Goal: Use online tool/utility: Utilize a website feature to perform a specific function

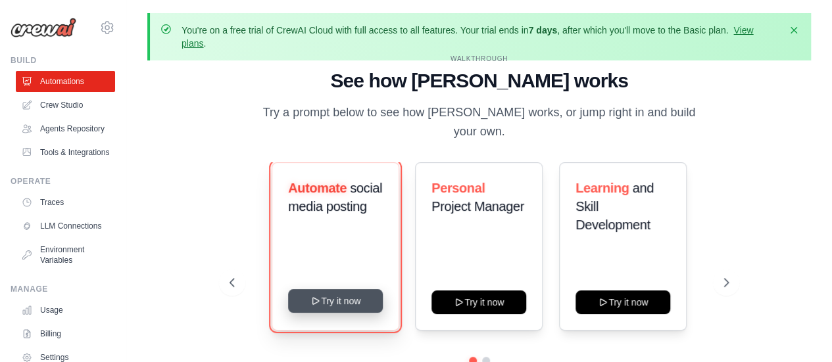
click at [350, 293] on button "Try it now" at bounding box center [335, 301] width 95 height 24
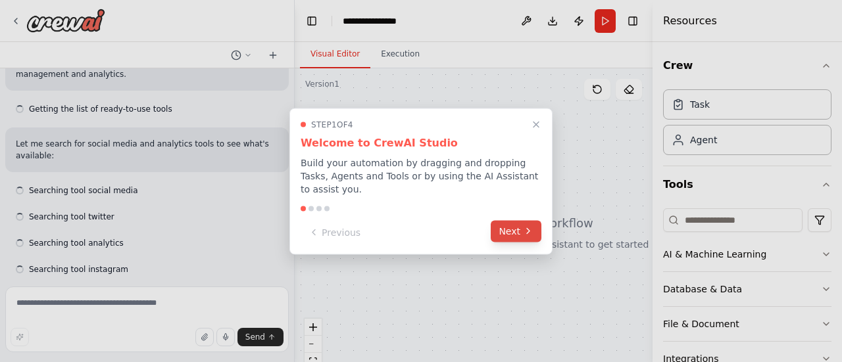
scroll to position [147, 0]
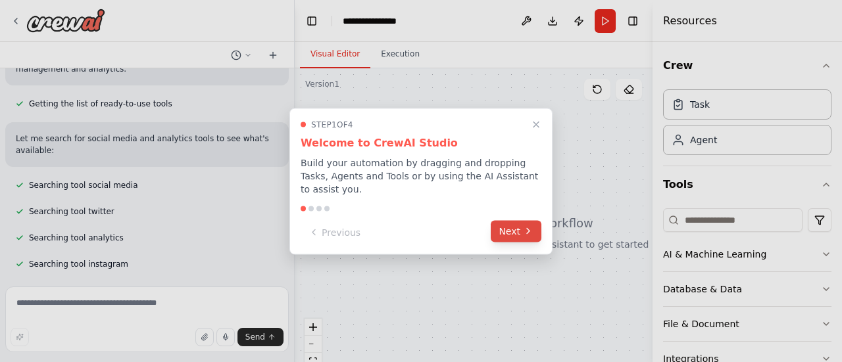
click at [514, 226] on button "Next" at bounding box center [516, 231] width 51 height 22
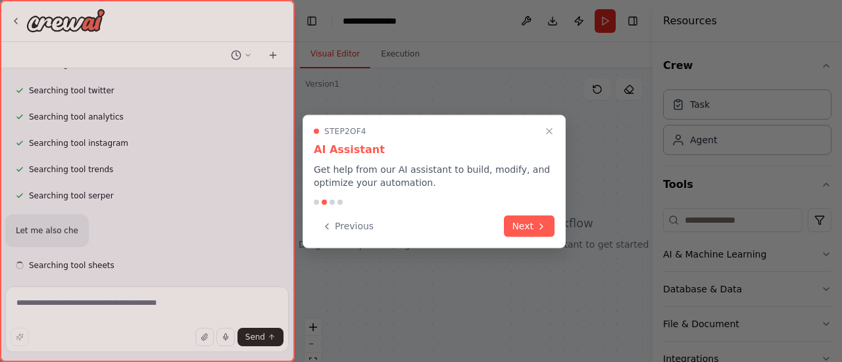
scroll to position [270, 0]
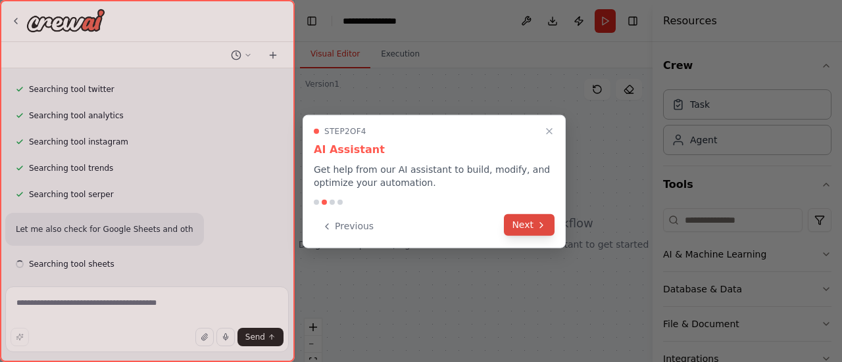
click at [527, 228] on button "Next" at bounding box center [529, 225] width 51 height 22
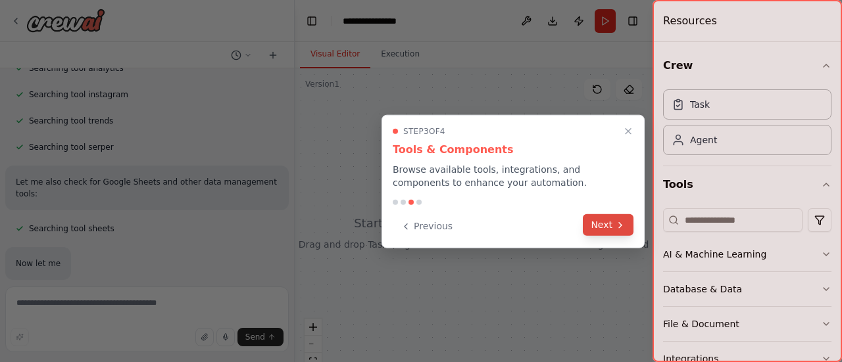
scroll to position [339, 0]
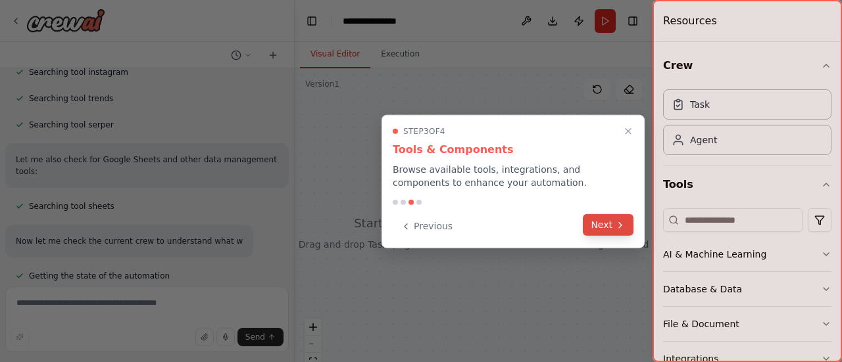
click at [599, 228] on button "Next" at bounding box center [608, 225] width 51 height 22
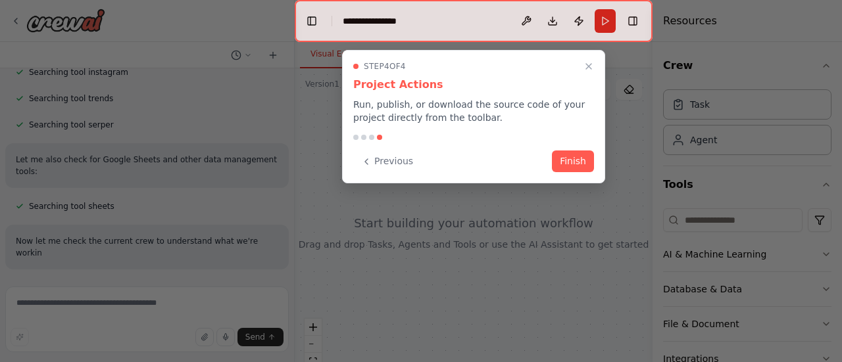
scroll to position [351, 0]
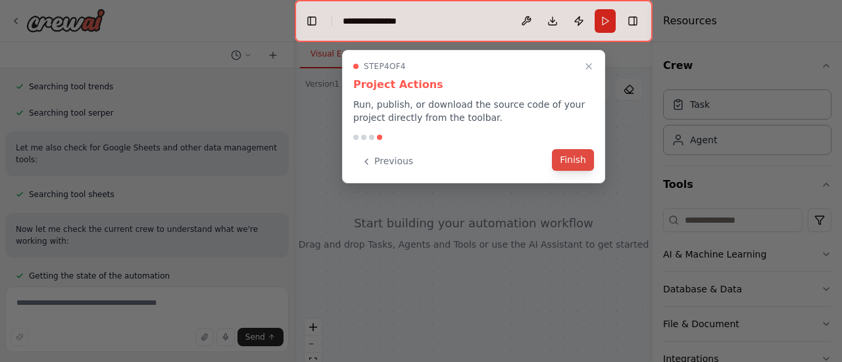
click at [571, 158] on button "Finish" at bounding box center [573, 160] width 42 height 22
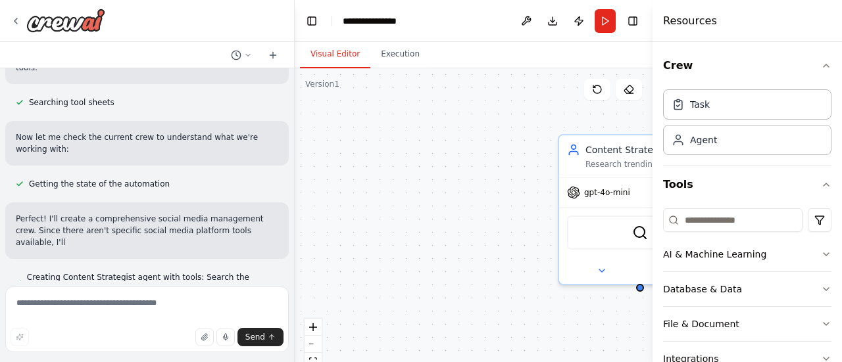
scroll to position [455, 0]
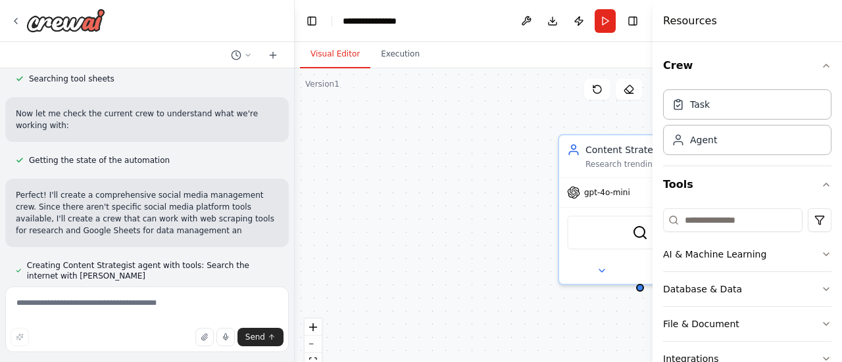
click at [433, 190] on div "Content Strategist Research trending topics in {industry}, analyze competitor c…" at bounding box center [474, 232] width 358 height 329
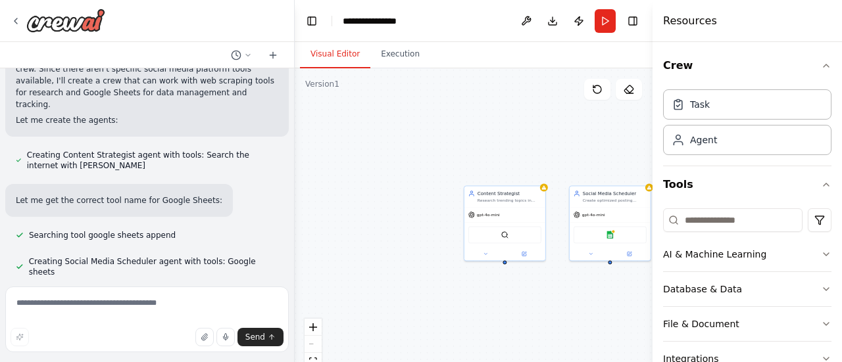
scroll to position [642, 0]
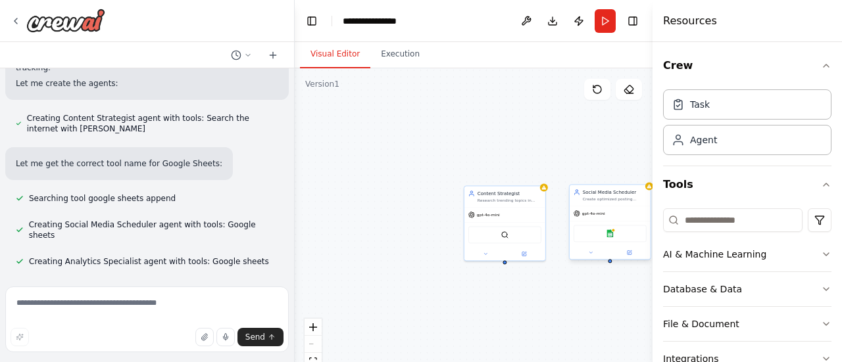
click at [590, 203] on div "Social Media Scheduler Create optimized posting schedules for {platforms}, prep…" at bounding box center [609, 195] width 81 height 21
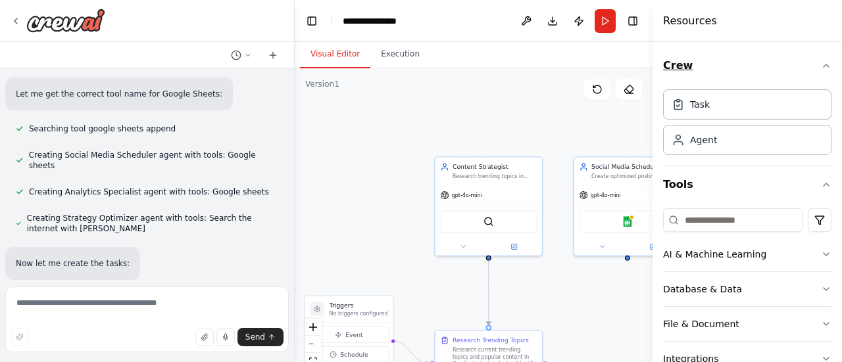
scroll to position [738, 0]
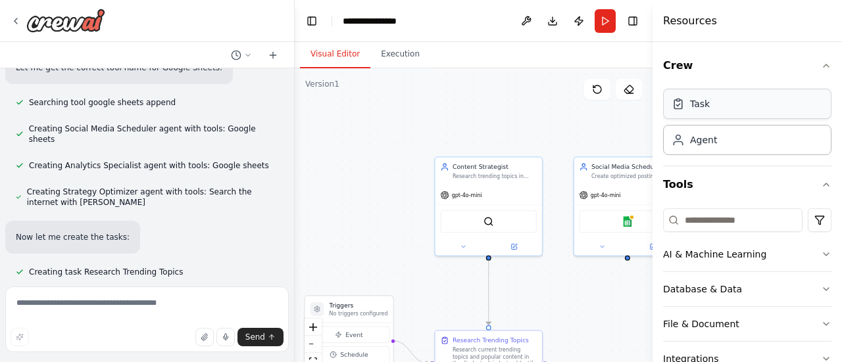
click at [778, 110] on div "Task" at bounding box center [747, 104] width 168 height 30
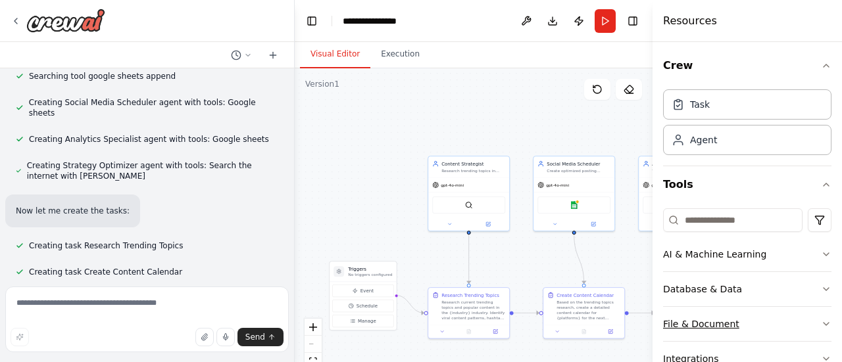
scroll to position [790, 0]
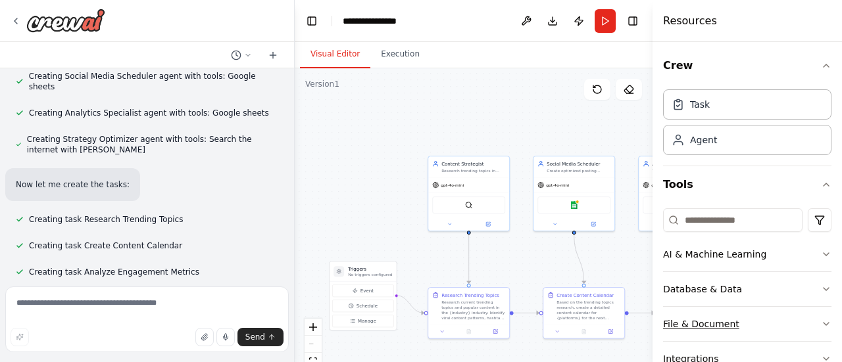
click at [727, 323] on div "File & Document" at bounding box center [701, 324] width 76 height 13
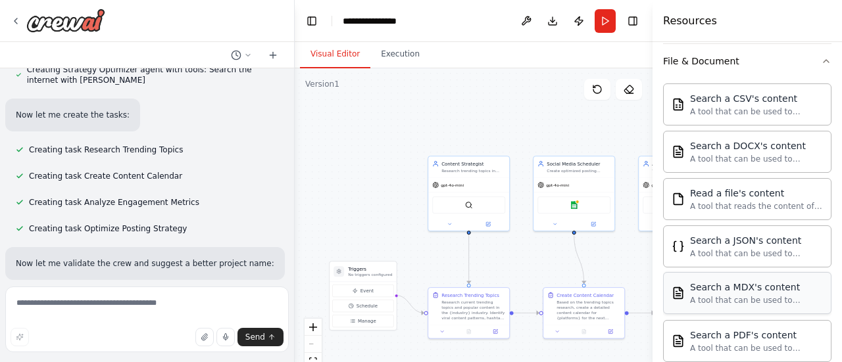
scroll to position [886, 0]
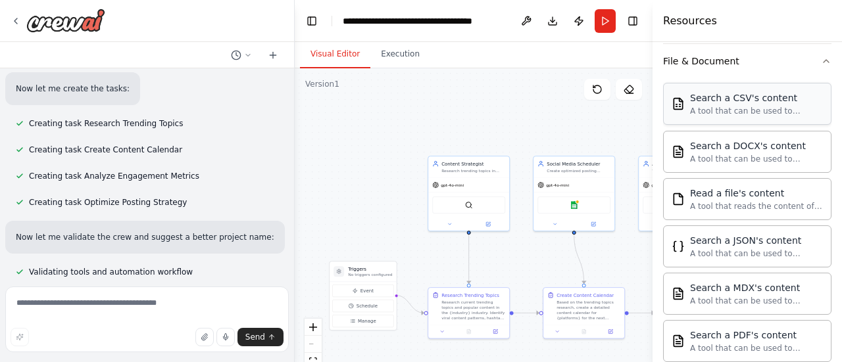
click at [723, 110] on div "A tool that can be used to semantic search a query from a CSV's content." at bounding box center [756, 111] width 133 height 11
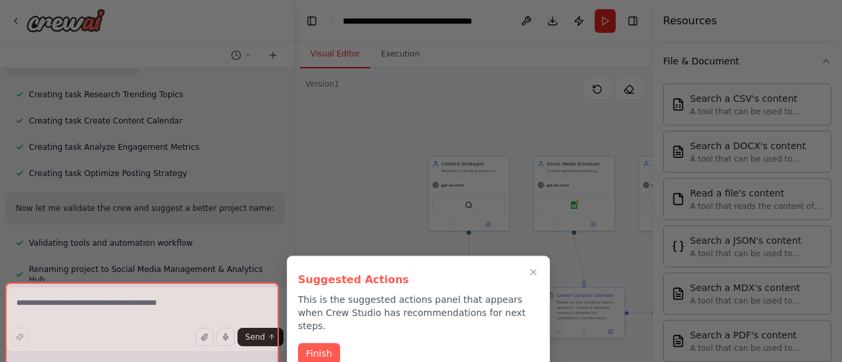
scroll to position [930, 0]
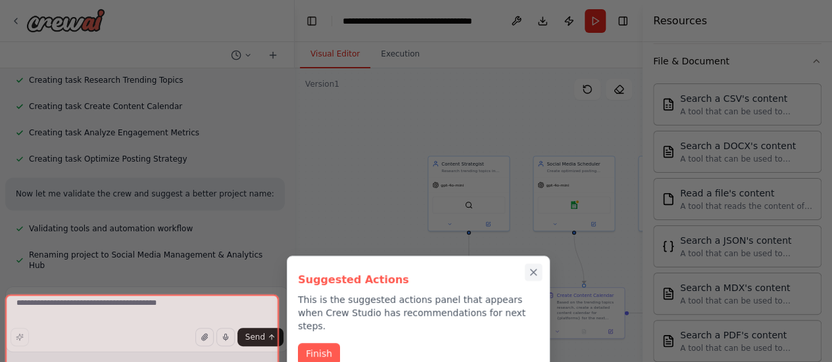
click at [532, 270] on icon "Close walkthrough" at bounding box center [534, 273] width 6 height 6
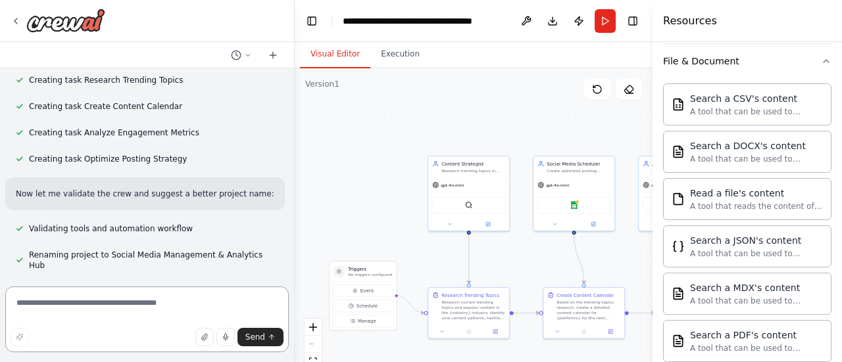
click at [184, 312] on textarea at bounding box center [146, 320] width 283 height 66
click at [730, 345] on div "A tool that can be used to semantic search a query from a PDF's content." at bounding box center [756, 348] width 133 height 11
click at [401, 61] on button "Execution" at bounding box center [400, 55] width 60 height 28
